Goal: Information Seeking & Learning: Learn about a topic

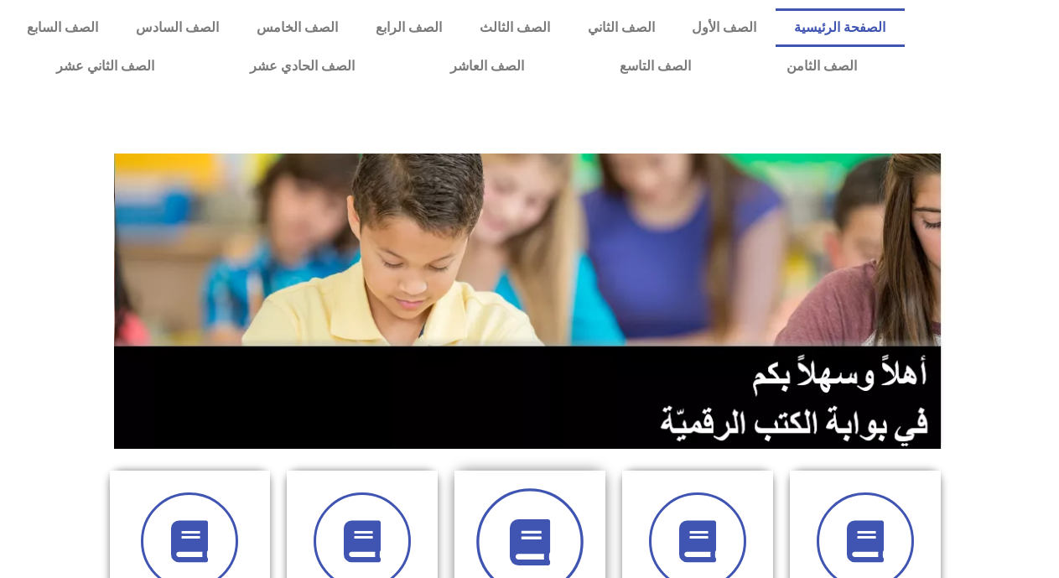
click at [541, 538] on icon at bounding box center [529, 542] width 46 height 46
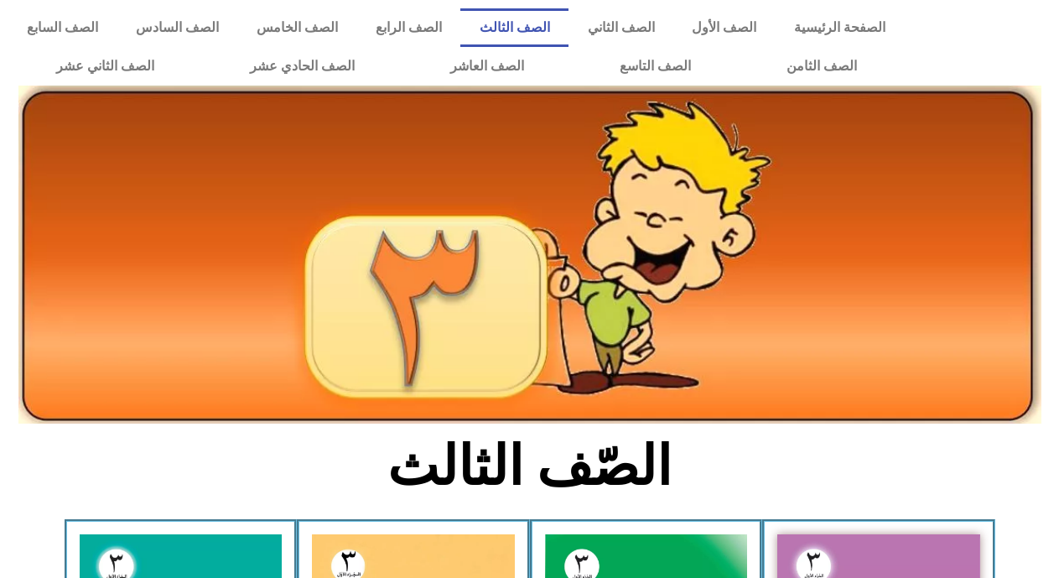
scroll to position [34, 0]
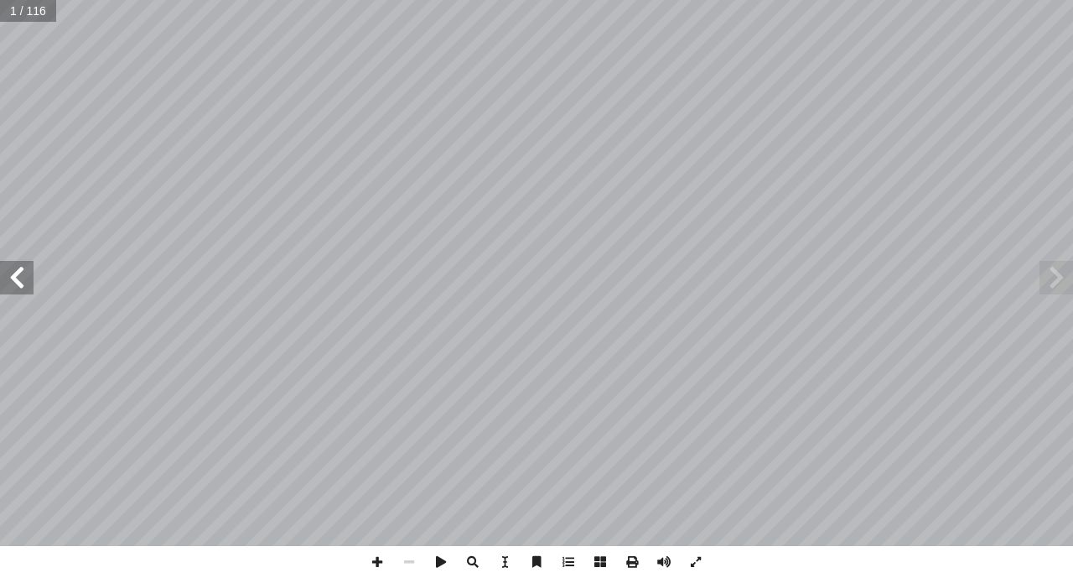
drag, startPoint x: 29, startPoint y: 284, endPoint x: 2, endPoint y: 272, distance: 29.6
click at [2, 272] on span at bounding box center [17, 278] width 34 height 34
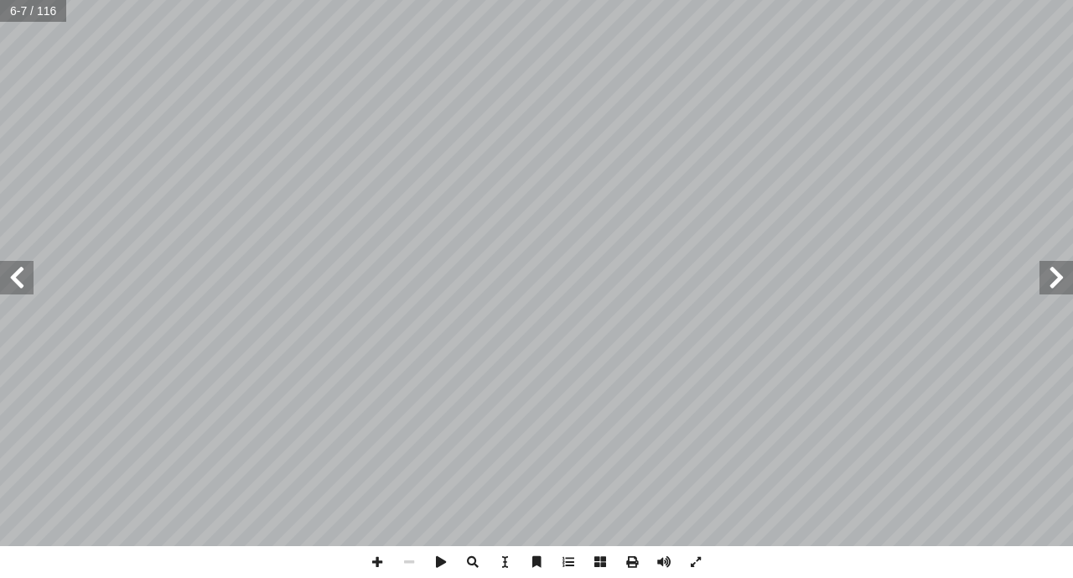
click at [2, 272] on span at bounding box center [17, 278] width 34 height 34
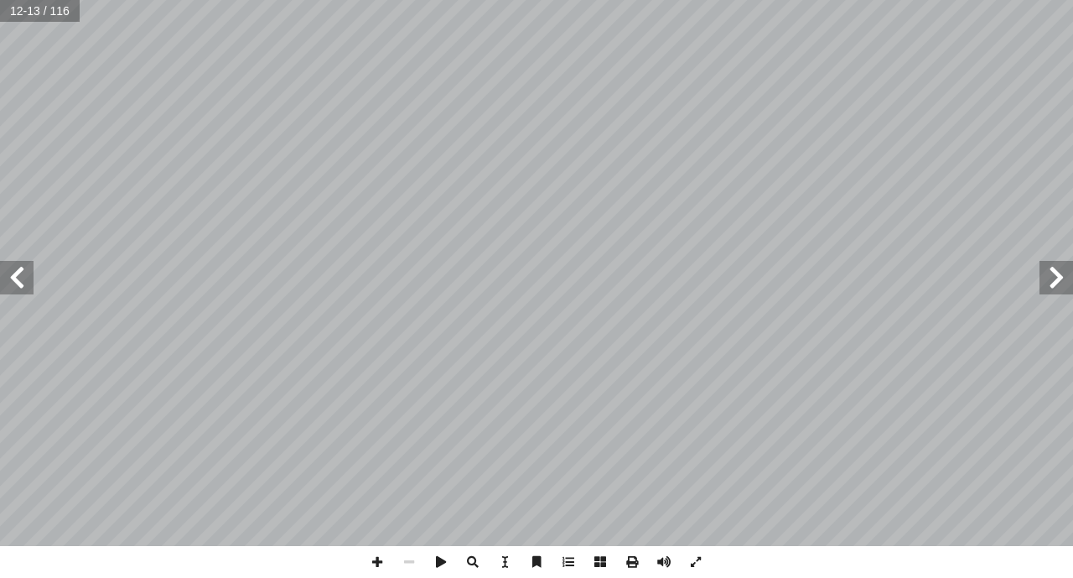
click at [2, 272] on span at bounding box center [17, 278] width 34 height 34
click at [381, 560] on span at bounding box center [377, 562] width 32 height 32
click at [376, 570] on span at bounding box center [377, 562] width 32 height 32
